Goal: Navigation & Orientation: Find specific page/section

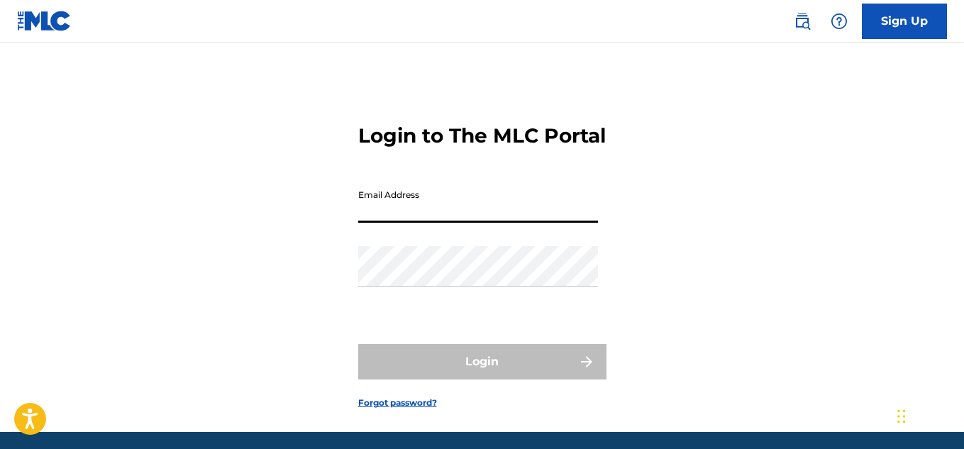
type input "[EMAIL_ADDRESS][DOMAIN_NAME]"
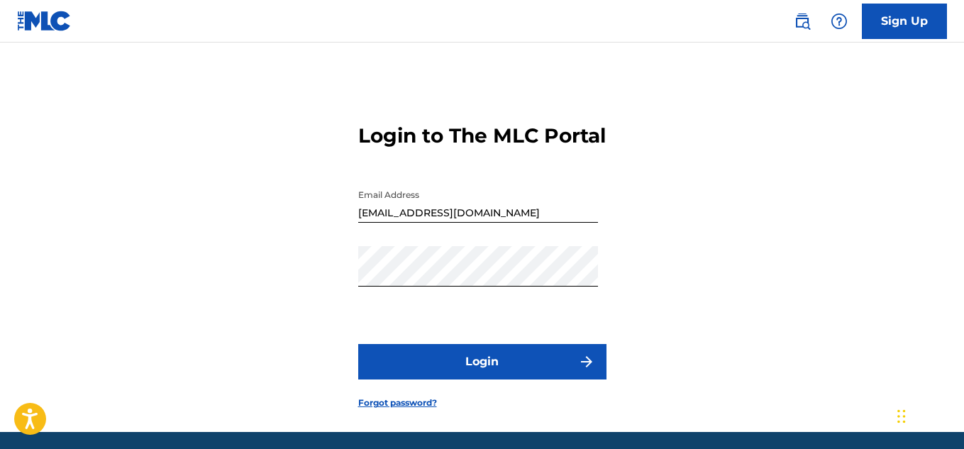
click at [468, 380] on button "Login" at bounding box center [482, 361] width 248 height 35
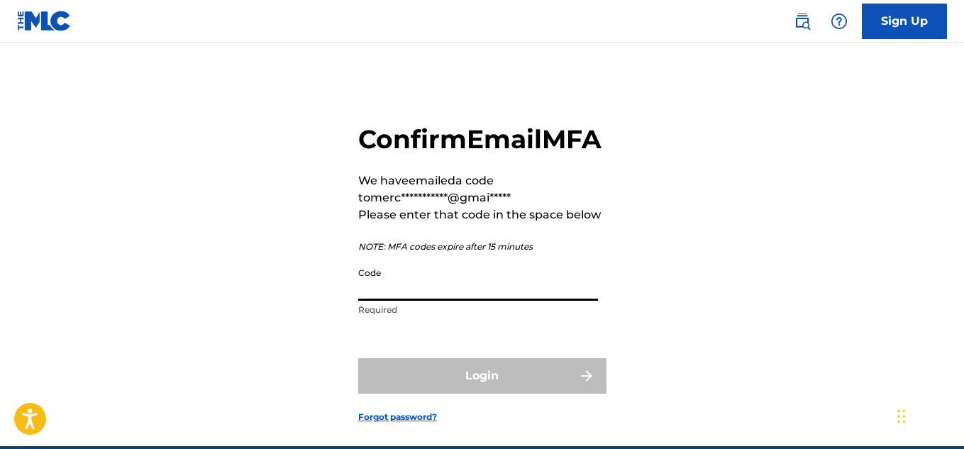
click at [460, 301] on input "Code" at bounding box center [478, 280] width 240 height 40
paste input "148690"
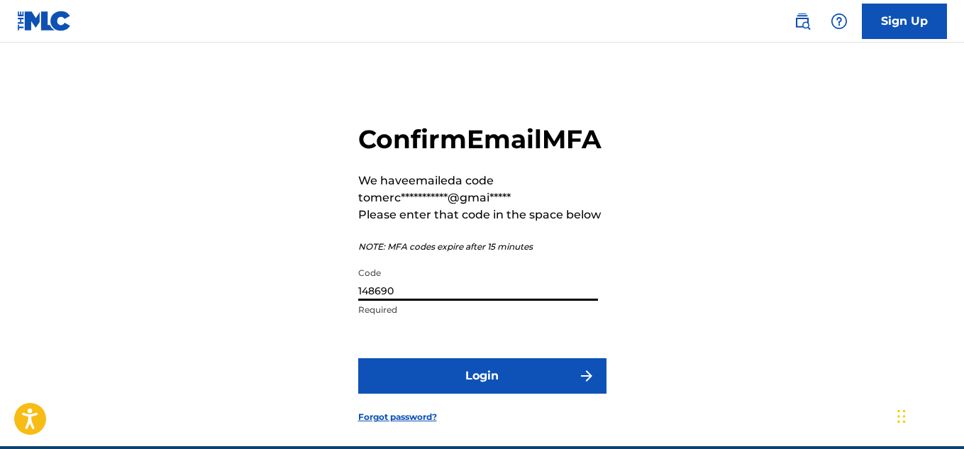
type input "148690"
click at [436, 394] on button "Login" at bounding box center [482, 375] width 248 height 35
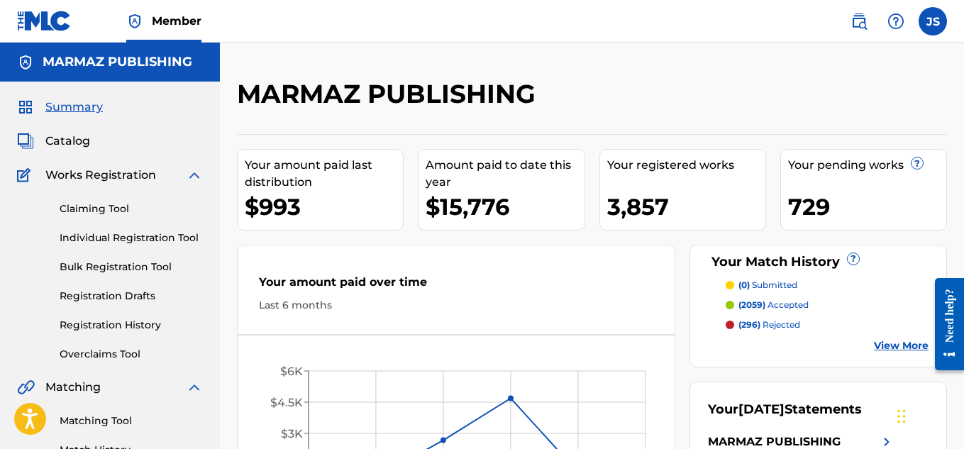
click at [82, 137] on span "Catalog" at bounding box center [67, 141] width 45 height 17
